Goal: Task Accomplishment & Management: Manage account settings

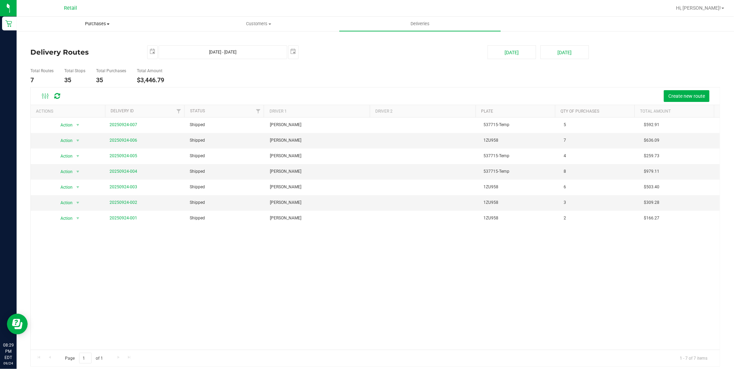
click at [86, 24] on span "Purchases" at bounding box center [97, 24] width 161 height 6
click at [44, 45] on li "Summary of purchases" at bounding box center [97, 42] width 161 height 8
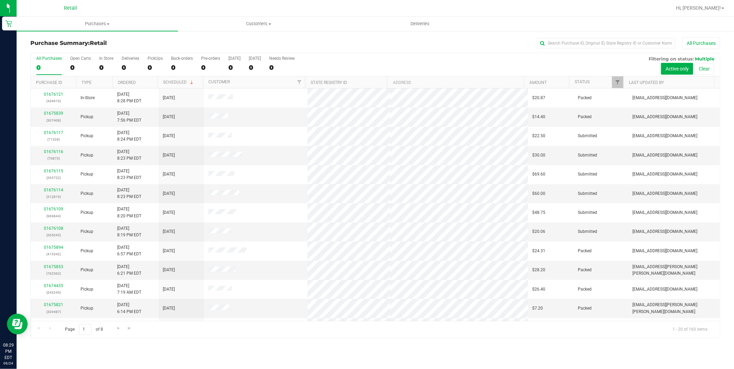
click at [542, 78] on th "Amount" at bounding box center [546, 82] width 45 height 12
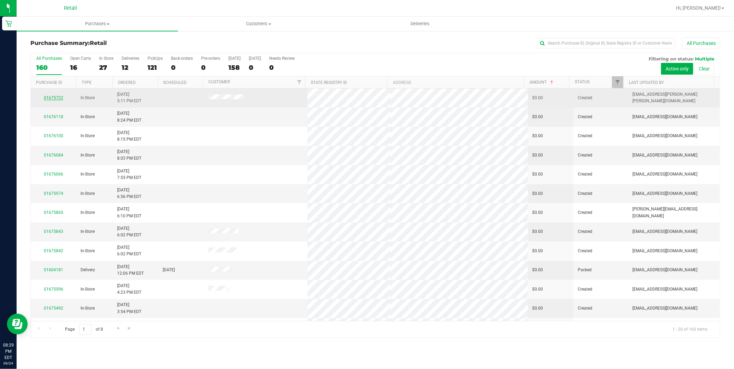
click at [53, 99] on link "01675722" at bounding box center [53, 97] width 19 height 5
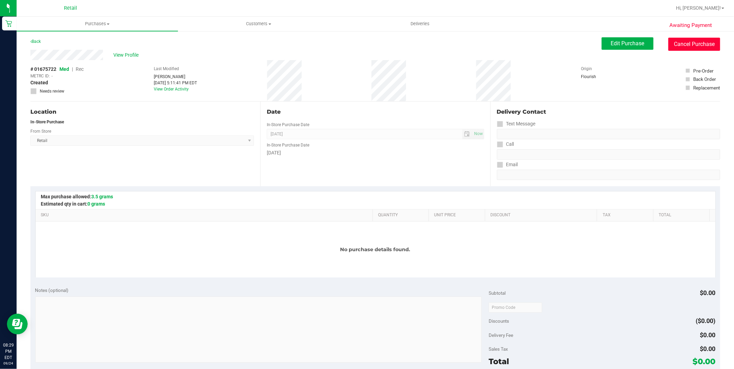
click at [703, 41] on button "Cancel Purchase" at bounding box center [695, 44] width 52 height 13
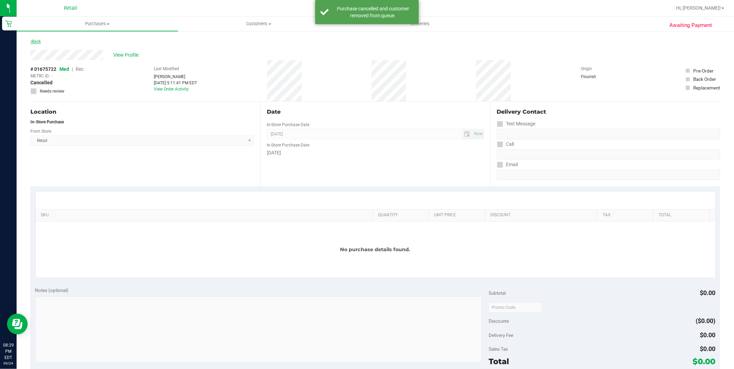
click at [37, 40] on link "Back" at bounding box center [35, 41] width 10 height 5
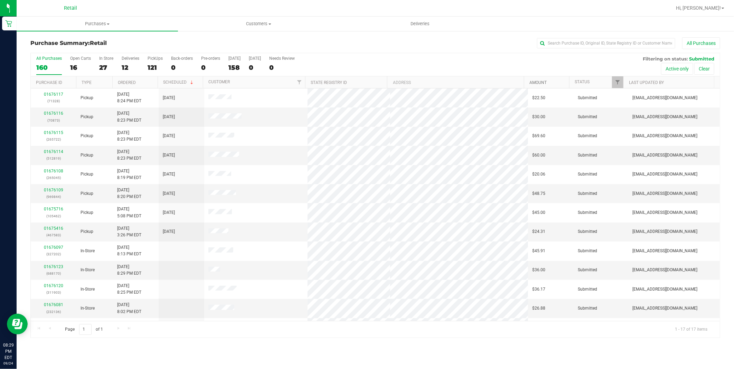
click at [540, 81] on link "Amount" at bounding box center [538, 82] width 17 height 5
click at [540, 81] on link "Amount" at bounding box center [542, 82] width 25 height 5
click at [88, 23] on span "Purchases" at bounding box center [97, 24] width 161 height 6
click at [52, 43] on span "Summary of purchases" at bounding box center [52, 42] width 71 height 6
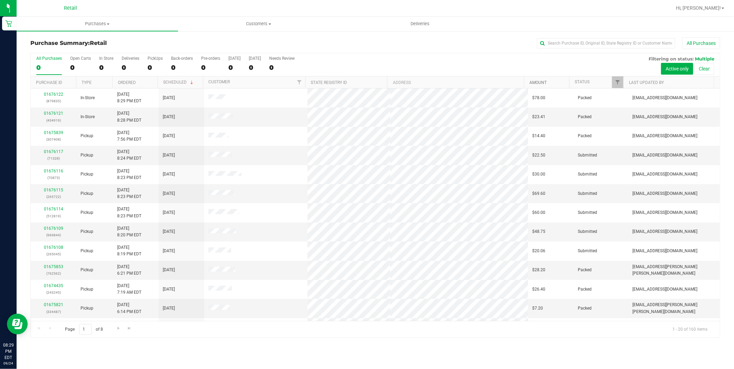
click at [538, 83] on link "Amount" at bounding box center [538, 82] width 17 height 5
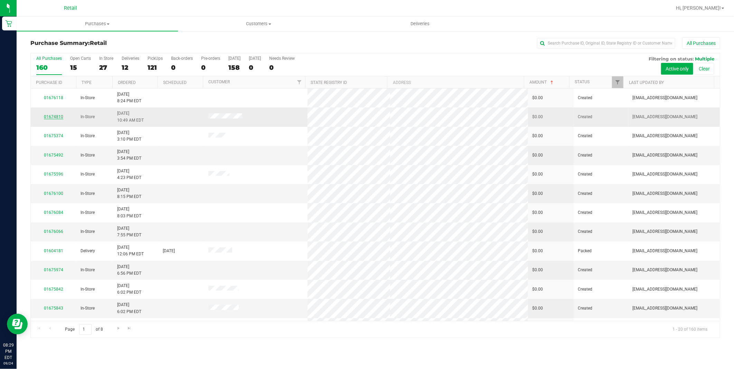
click at [56, 115] on link "01674810" at bounding box center [53, 116] width 19 height 5
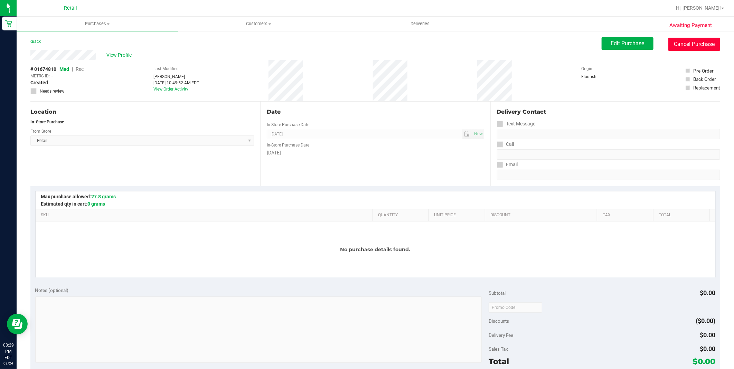
click at [696, 40] on button "Cancel Purchase" at bounding box center [695, 44] width 52 height 13
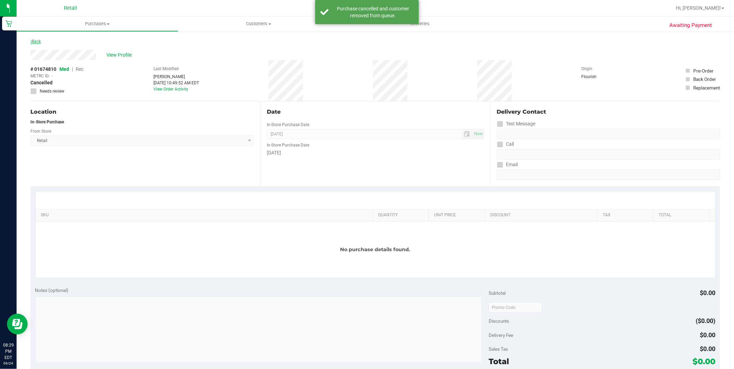
click at [37, 40] on link "Back" at bounding box center [35, 41] width 10 height 5
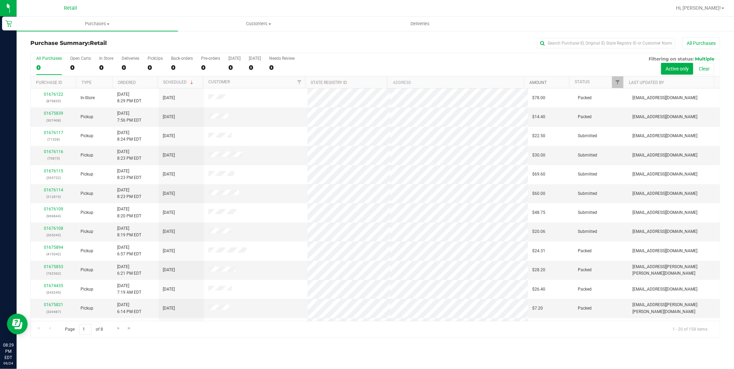
click at [543, 83] on link "Amount" at bounding box center [538, 82] width 17 height 5
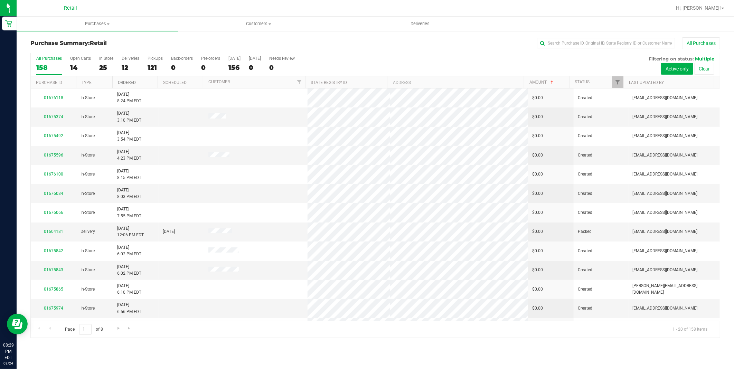
click at [132, 81] on link "Ordered" at bounding box center [127, 82] width 18 height 5
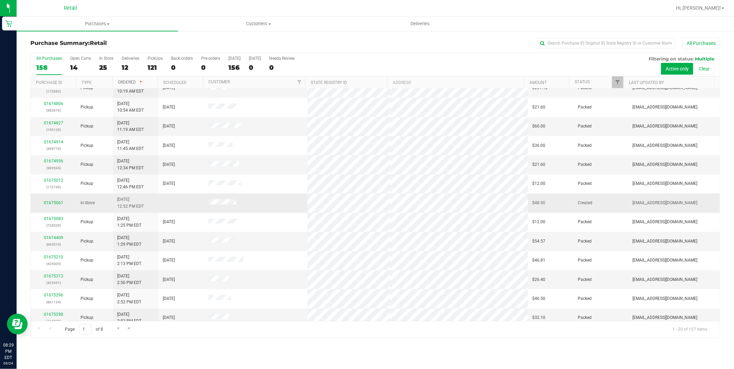
scroll to position [150, 0]
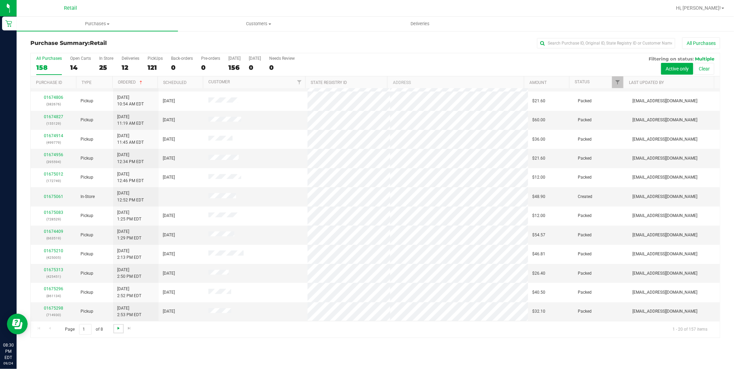
click at [116, 331] on span "Go to the next page" at bounding box center [119, 329] width 6 height 6
click at [535, 80] on link "Amount" at bounding box center [538, 82] width 17 height 5
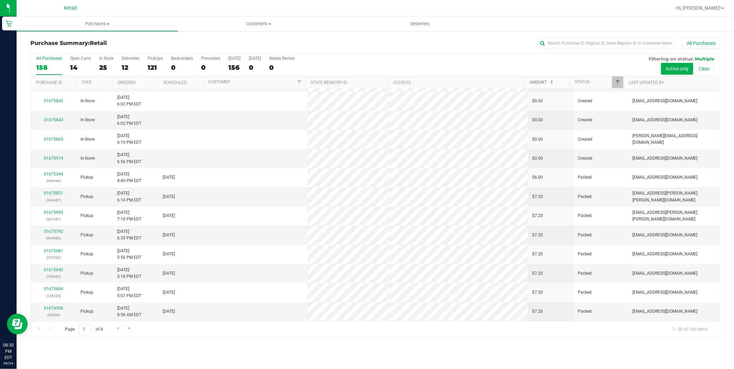
scroll to position [0, 0]
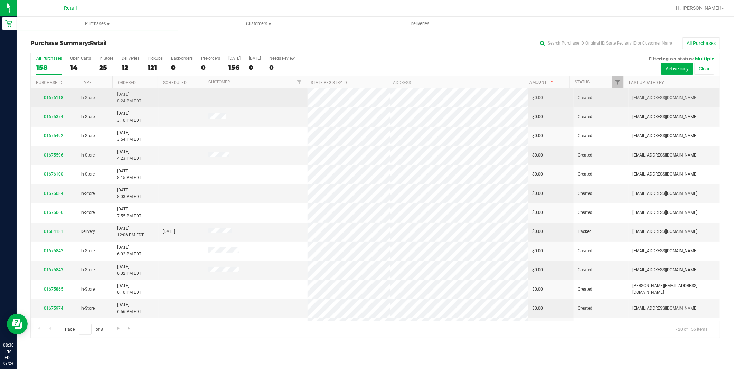
click at [55, 98] on link "01676118" at bounding box center [53, 97] width 19 height 5
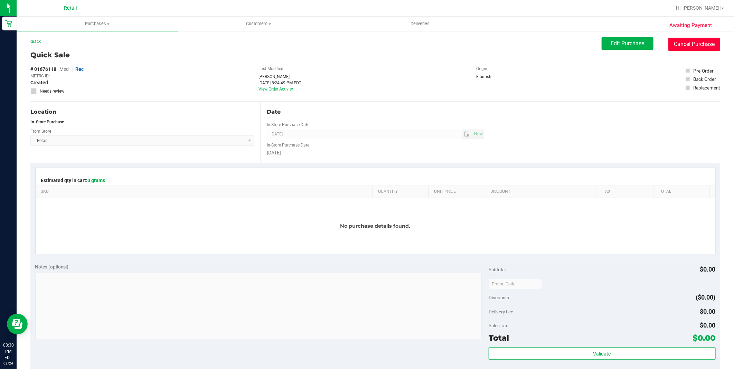
click at [713, 41] on button "Cancel Purchase" at bounding box center [695, 44] width 52 height 13
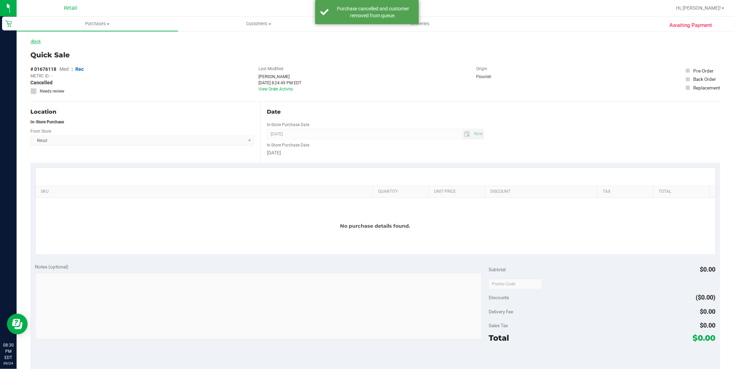
click at [36, 41] on link "Back" at bounding box center [35, 41] width 10 height 5
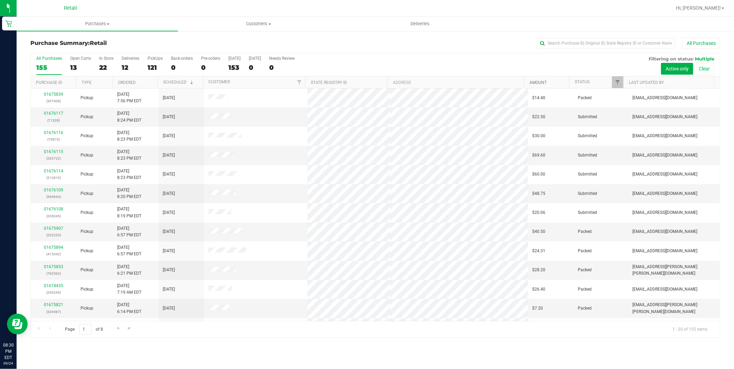
click at [540, 84] on link "Amount" at bounding box center [538, 82] width 17 height 5
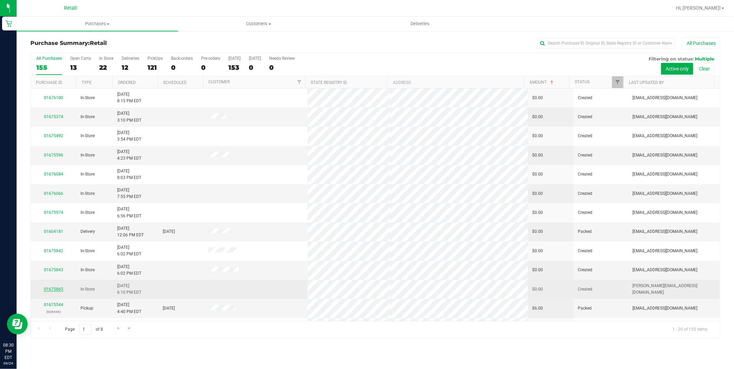
click at [61, 292] on link "01675865" at bounding box center [53, 289] width 19 height 5
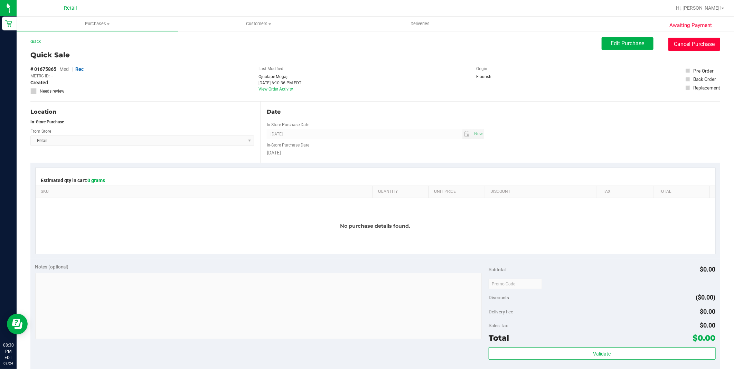
click at [683, 44] on button "Cancel Purchase" at bounding box center [695, 44] width 52 height 13
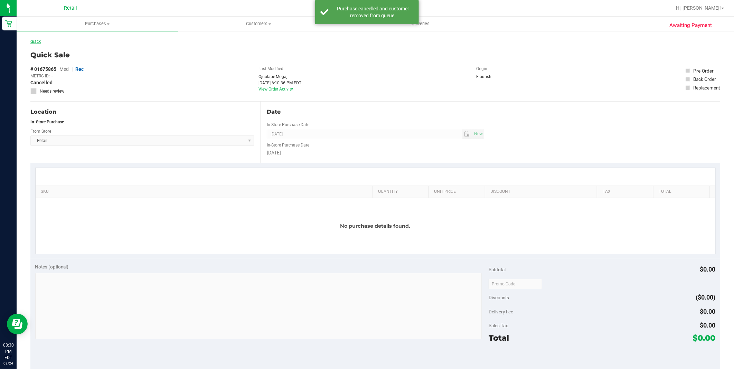
click at [39, 43] on link "Back" at bounding box center [35, 41] width 10 height 5
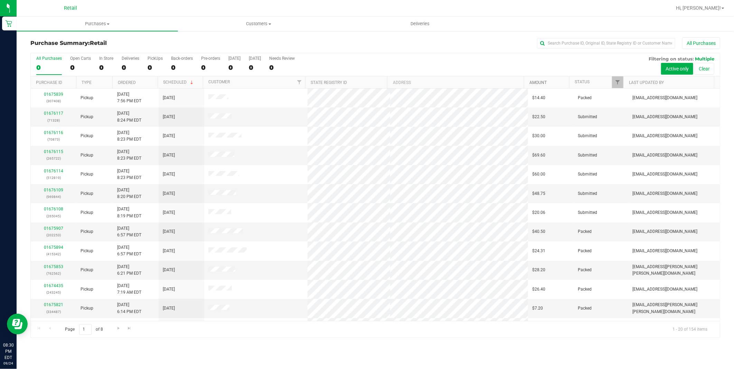
click at [543, 80] on link "Amount" at bounding box center [538, 82] width 17 height 5
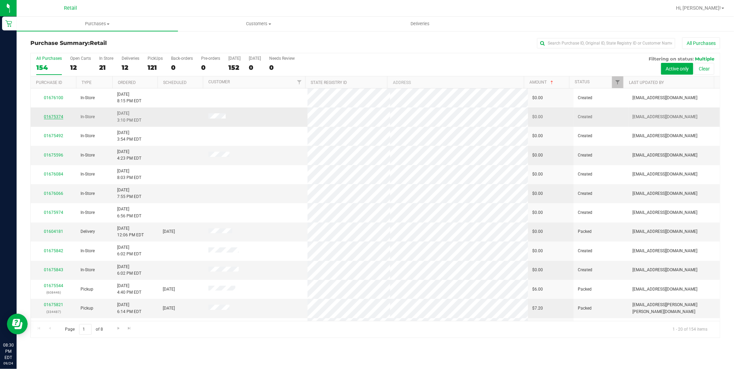
click at [58, 116] on link "01675374" at bounding box center [53, 116] width 19 height 5
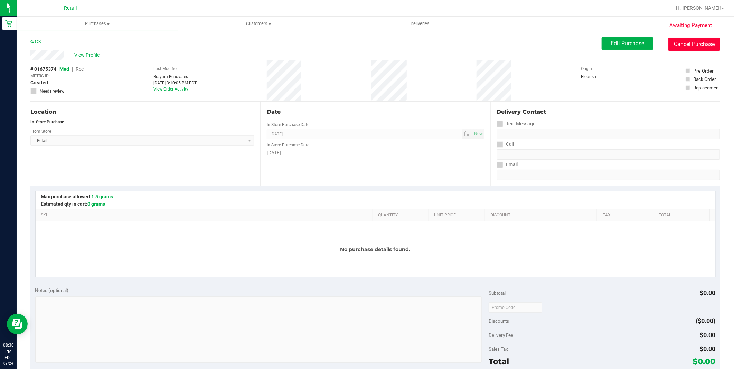
click at [699, 44] on button "Cancel Purchase" at bounding box center [695, 44] width 52 height 13
click at [38, 41] on link "Back" at bounding box center [35, 41] width 10 height 5
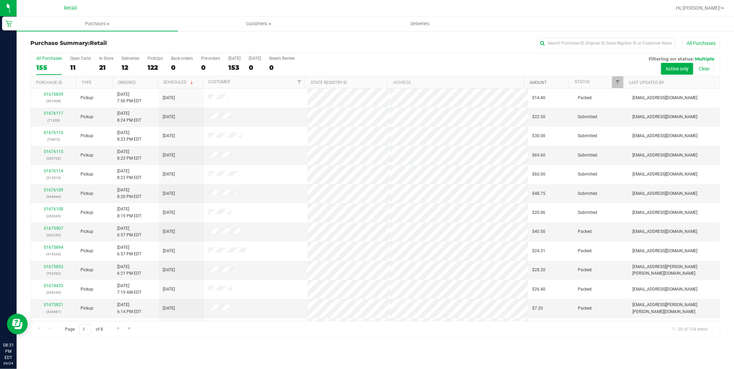
click at [547, 85] on link "Amount" at bounding box center [538, 82] width 17 height 5
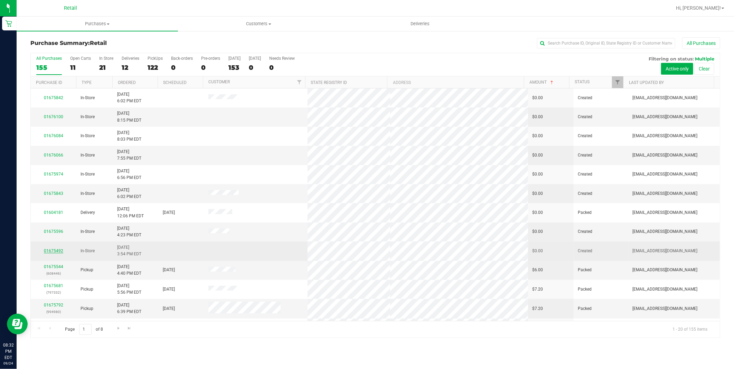
click at [60, 250] on link "01675492" at bounding box center [53, 251] width 19 height 5
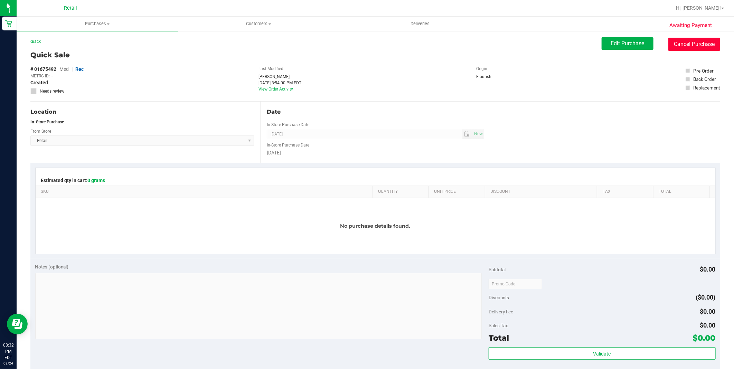
click at [703, 44] on button "Cancel Purchase" at bounding box center [695, 44] width 52 height 13
click at [37, 40] on link "Back" at bounding box center [35, 41] width 10 height 5
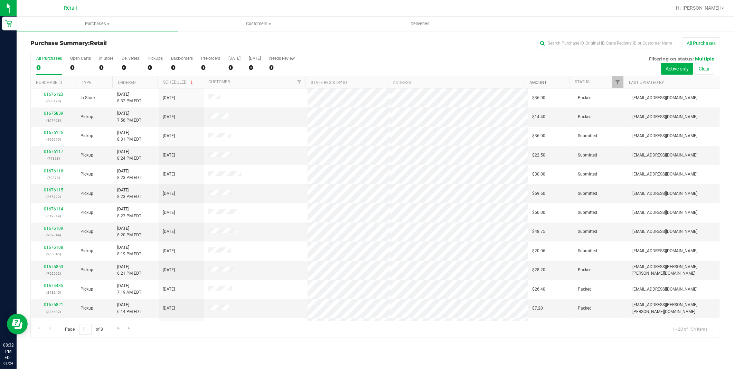
click at [537, 82] on link "Amount" at bounding box center [538, 82] width 17 height 5
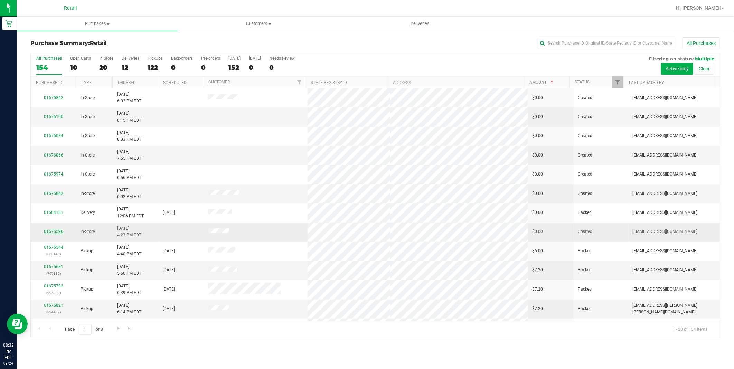
click at [56, 232] on link "01675596" at bounding box center [53, 231] width 19 height 5
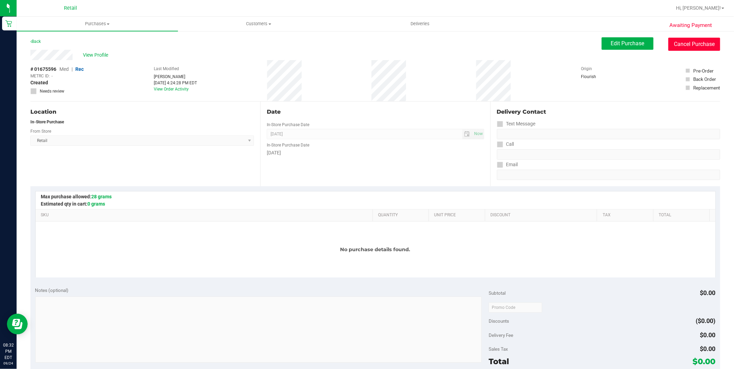
click at [671, 43] on button "Cancel Purchase" at bounding box center [695, 44] width 52 height 13
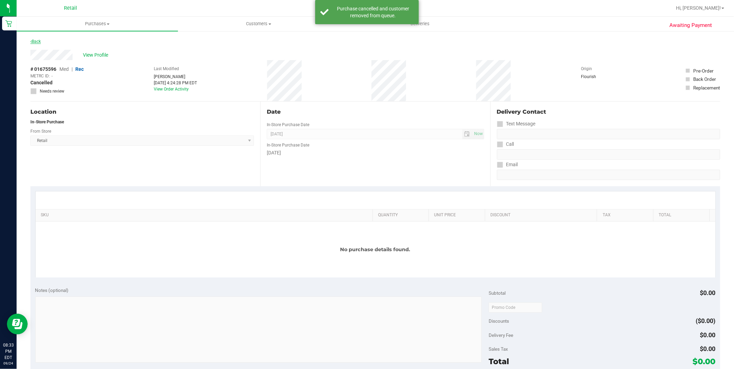
click at [39, 41] on link "Back" at bounding box center [35, 41] width 10 height 5
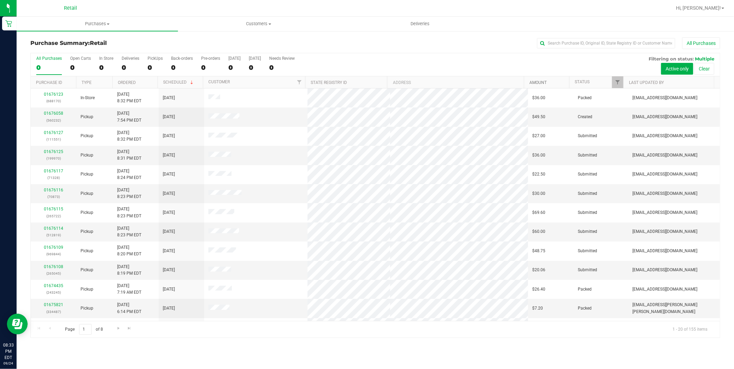
click at [544, 81] on link "Amount" at bounding box center [538, 82] width 17 height 5
click at [50, 193] on link "01675843" at bounding box center [53, 193] width 19 height 5
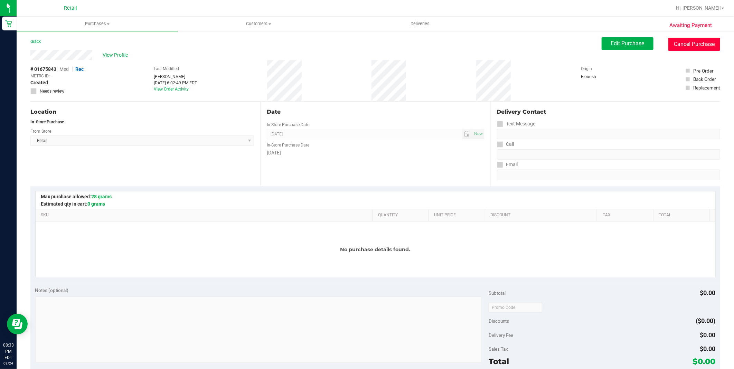
click at [696, 39] on button "Cancel Purchase" at bounding box center [695, 44] width 52 height 13
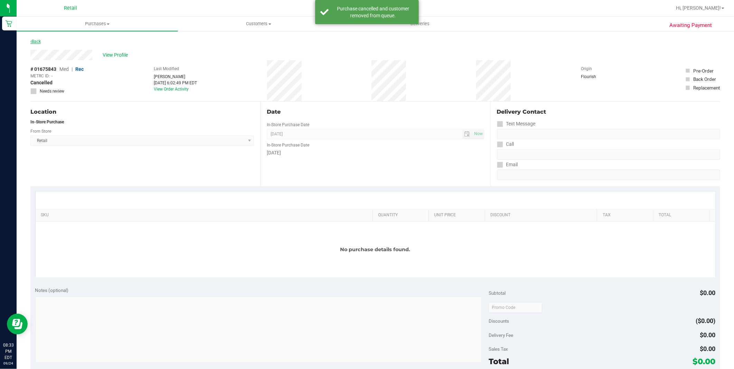
click at [38, 43] on link "Back" at bounding box center [35, 41] width 10 height 5
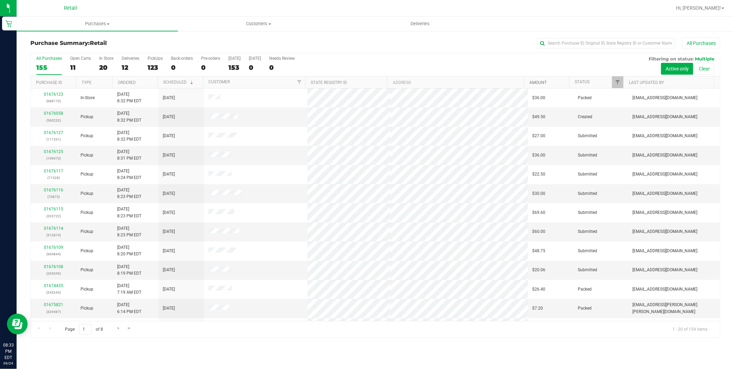
click at [536, 82] on link "Amount" at bounding box center [538, 82] width 17 height 5
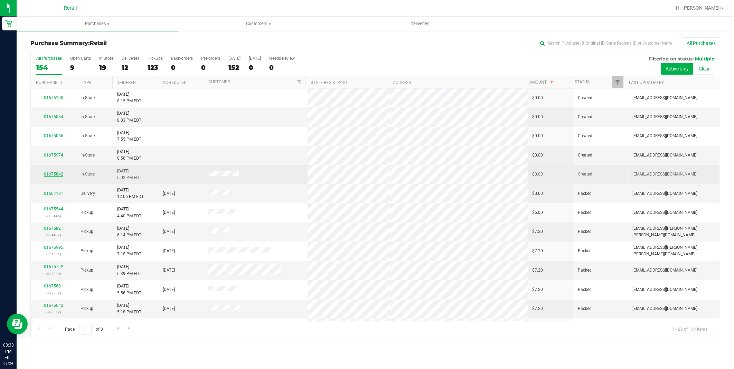
click at [52, 173] on link "01675842" at bounding box center [53, 174] width 19 height 5
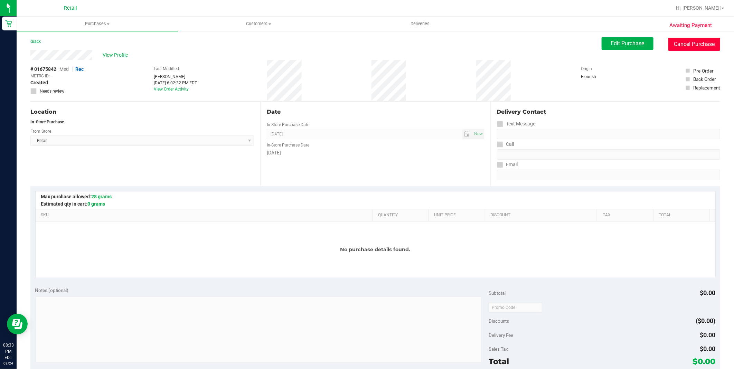
click at [686, 45] on button "Cancel Purchase" at bounding box center [695, 44] width 52 height 13
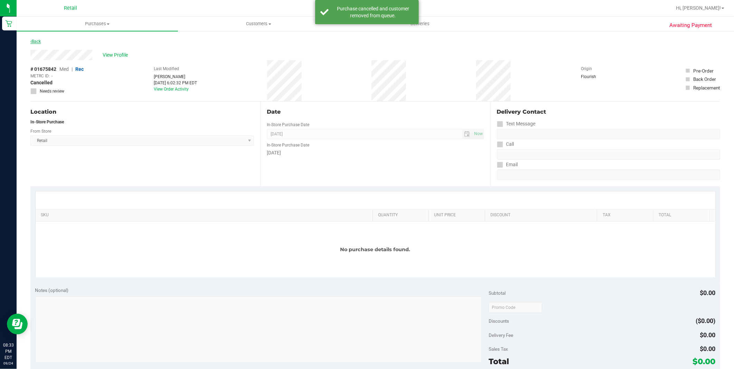
click at [37, 42] on link "Back" at bounding box center [35, 41] width 10 height 5
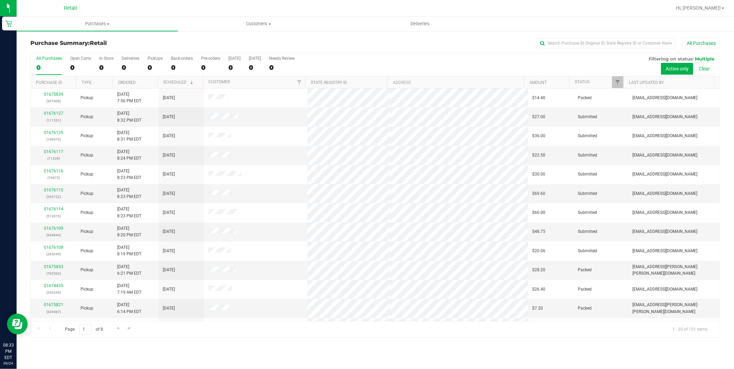
click at [542, 80] on th "Amount" at bounding box center [546, 82] width 45 height 12
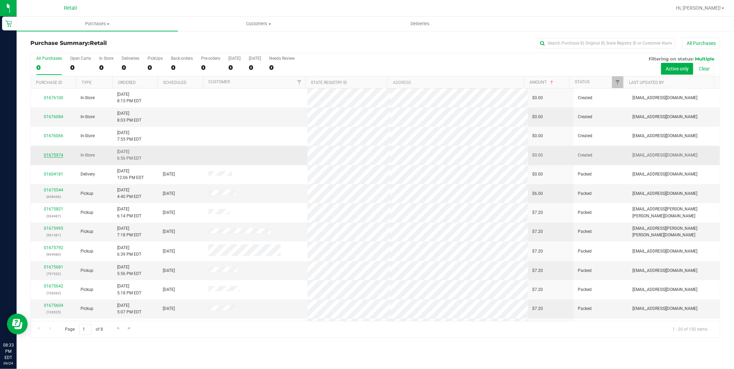
click at [50, 155] on link "01675974" at bounding box center [53, 155] width 19 height 5
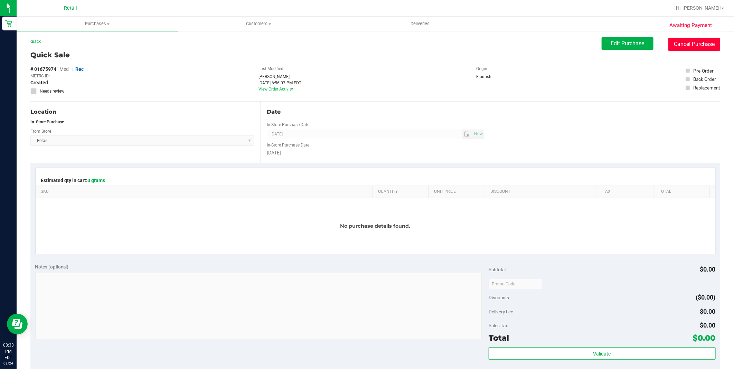
click at [686, 43] on button "Cancel Purchase" at bounding box center [695, 44] width 52 height 13
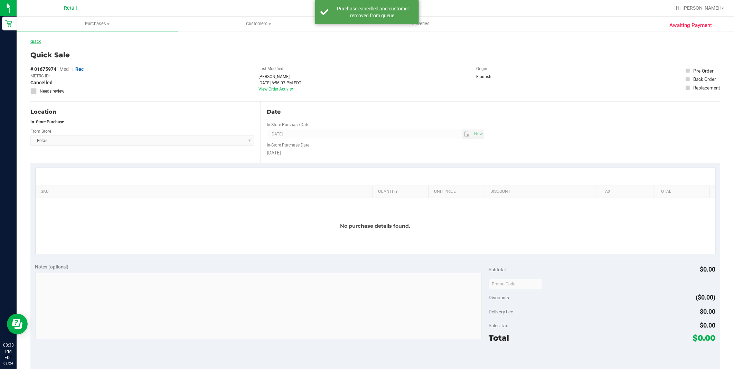
click at [37, 41] on link "Back" at bounding box center [35, 41] width 10 height 5
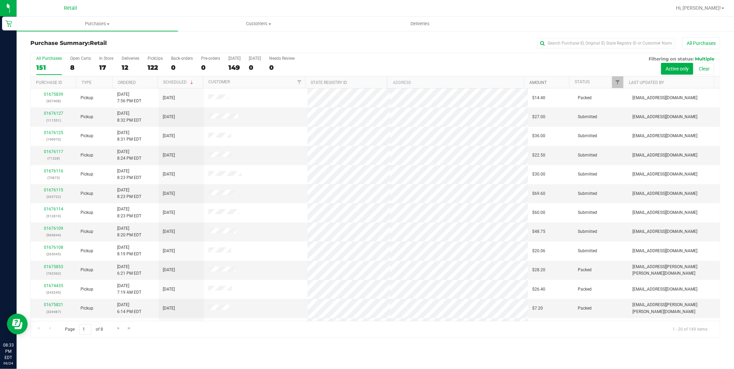
click at [533, 83] on link "Amount" at bounding box center [538, 82] width 17 height 5
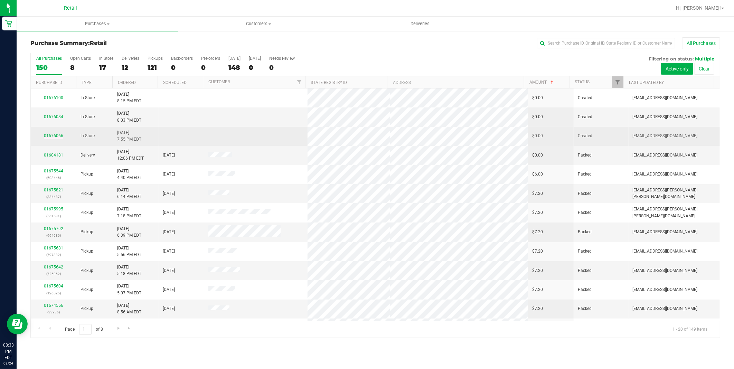
click at [57, 134] on link "01676066" at bounding box center [53, 135] width 19 height 5
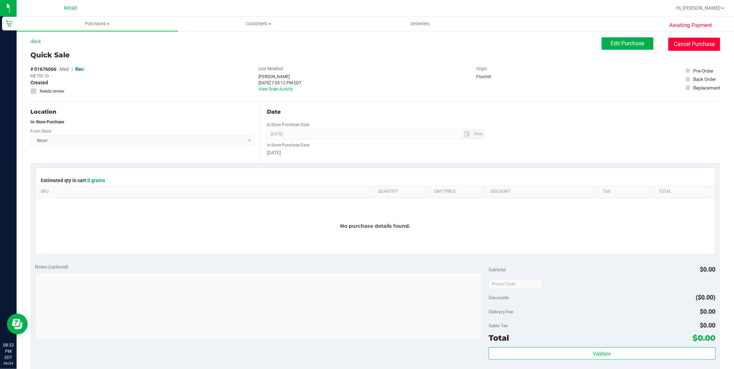
click at [694, 42] on button "Cancel Purchase" at bounding box center [695, 44] width 52 height 13
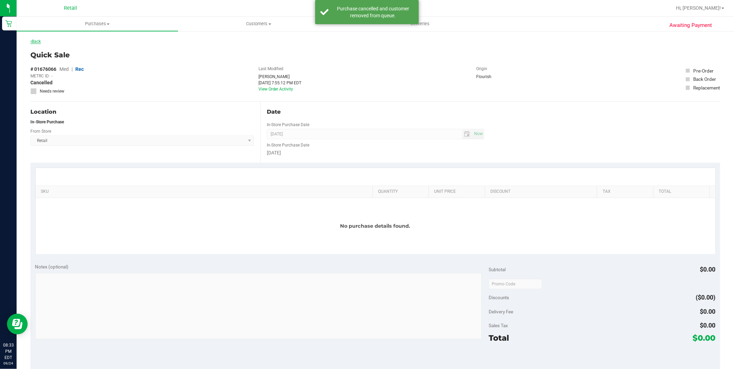
click at [38, 40] on link "Back" at bounding box center [35, 41] width 10 height 5
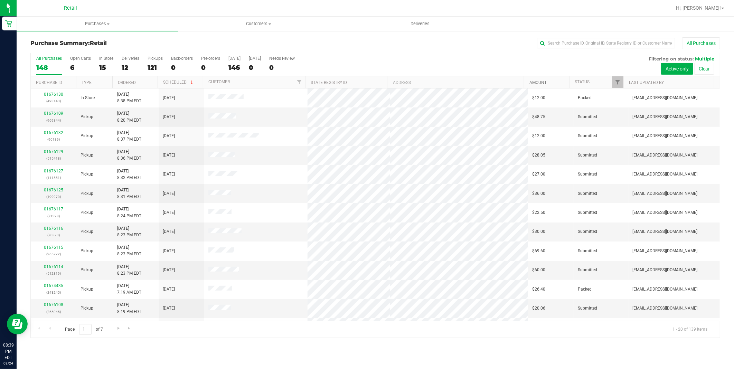
click at [535, 83] on link "Amount" at bounding box center [538, 82] width 17 height 5
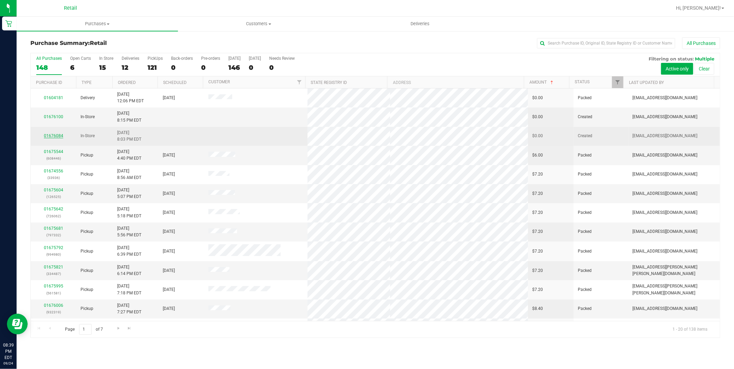
click at [53, 138] on link "01676084" at bounding box center [53, 135] width 19 height 5
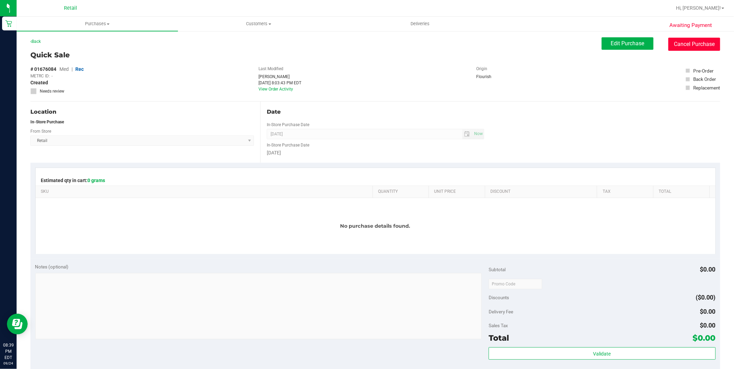
click at [685, 44] on button "Cancel Purchase" at bounding box center [695, 44] width 52 height 13
click at [41, 41] on link "Back" at bounding box center [35, 41] width 10 height 5
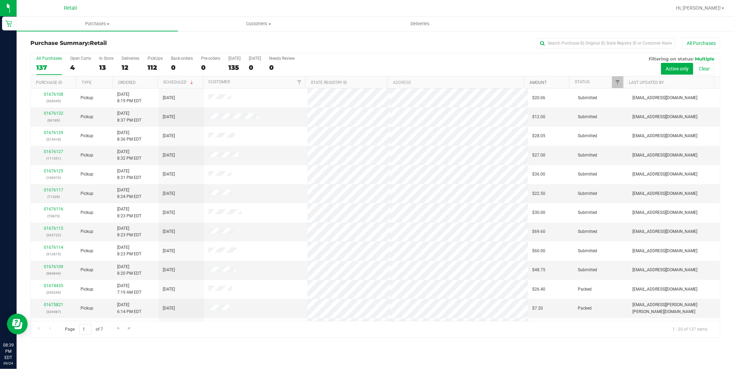
click at [538, 84] on link "Amount" at bounding box center [538, 82] width 17 height 5
click at [50, 118] on link "01676100" at bounding box center [53, 116] width 19 height 5
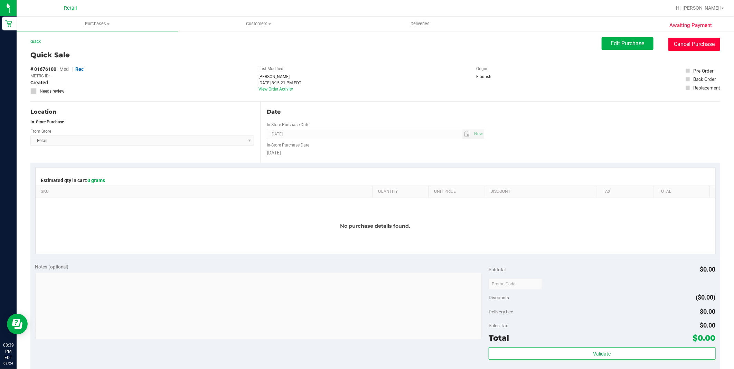
click at [696, 44] on button "Cancel Purchase" at bounding box center [695, 44] width 52 height 13
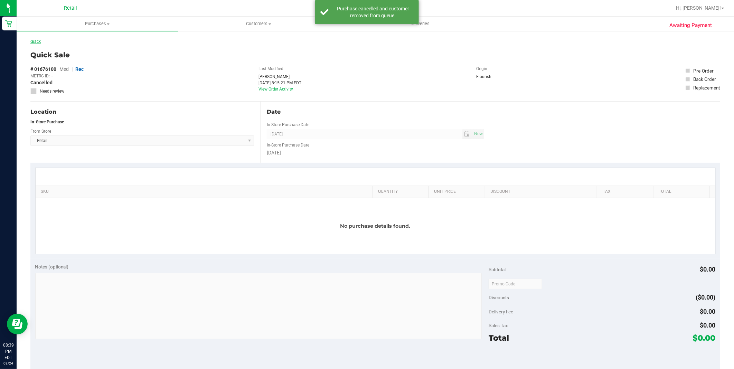
click at [36, 40] on link "Back" at bounding box center [35, 41] width 10 height 5
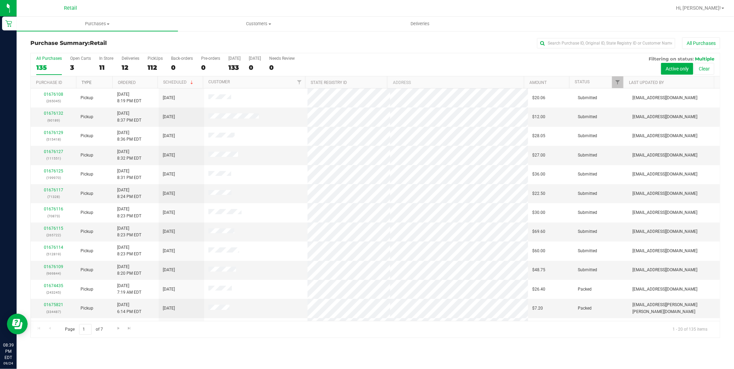
click at [86, 82] on link "Type" at bounding box center [87, 82] width 10 height 5
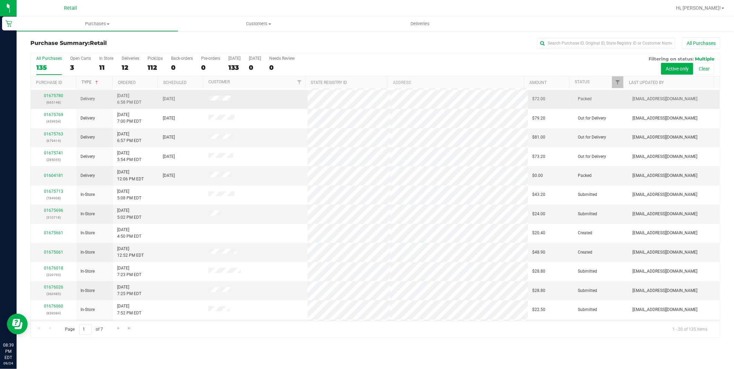
scroll to position [150, 0]
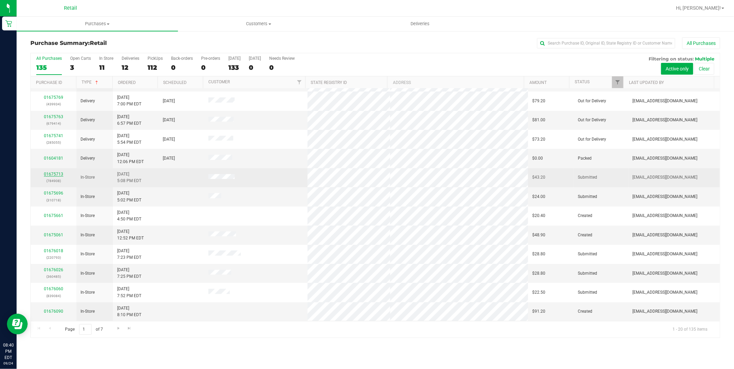
click at [51, 173] on link "01675713" at bounding box center [53, 174] width 19 height 5
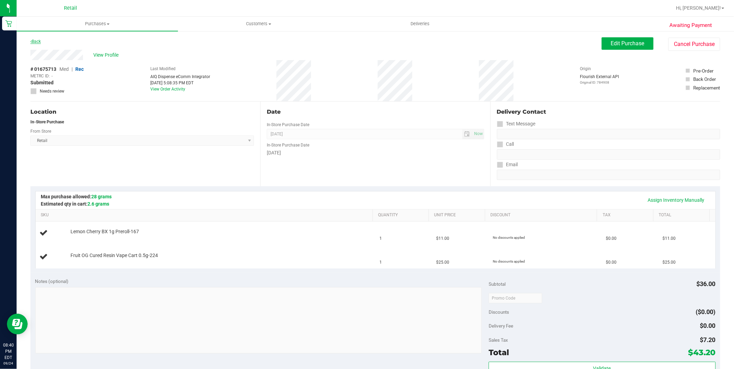
click at [36, 39] on link "Back" at bounding box center [35, 41] width 10 height 5
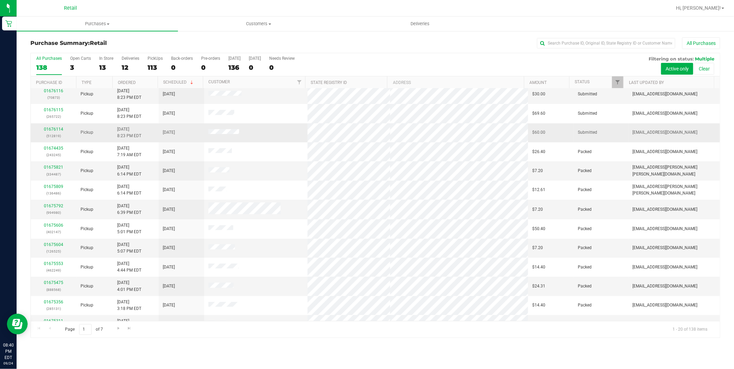
scroll to position [150, 0]
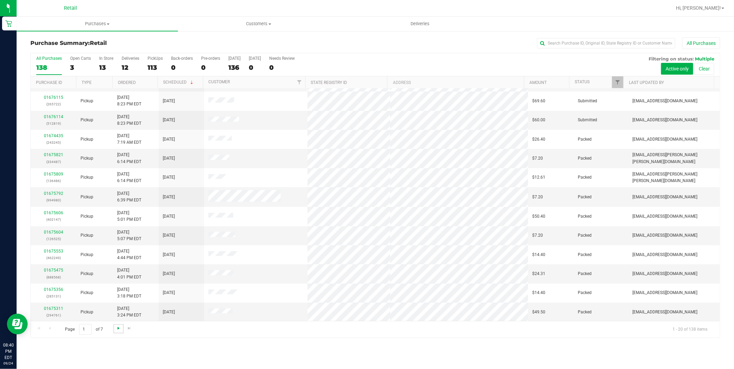
click at [120, 330] on span "Go to the next page" at bounding box center [119, 329] width 6 height 6
click at [118, 330] on span "Go to the next page" at bounding box center [119, 329] width 6 height 6
click at [119, 329] on span "Go to the next page" at bounding box center [119, 329] width 6 height 6
click at [116, 330] on span "Go to the next page" at bounding box center [119, 329] width 6 height 6
click at [120, 329] on span "Go to the next page" at bounding box center [119, 329] width 6 height 6
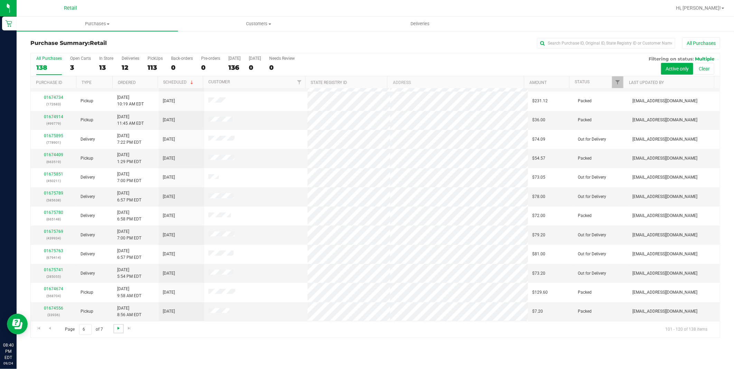
click at [120, 329] on span "Go to the next page" at bounding box center [119, 329] width 6 height 6
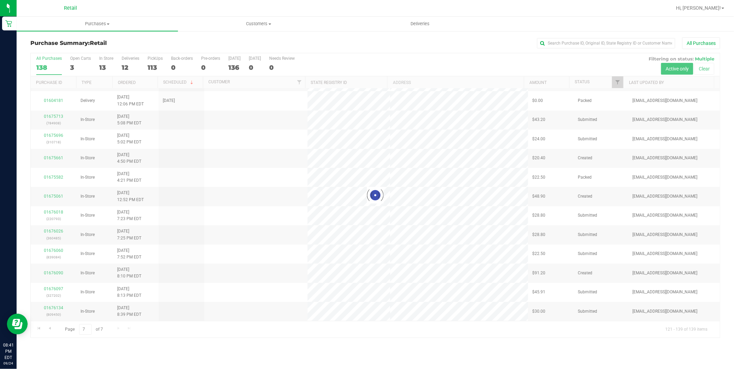
scroll to position [0, 0]
